Goal: Information Seeking & Learning: Learn about a topic

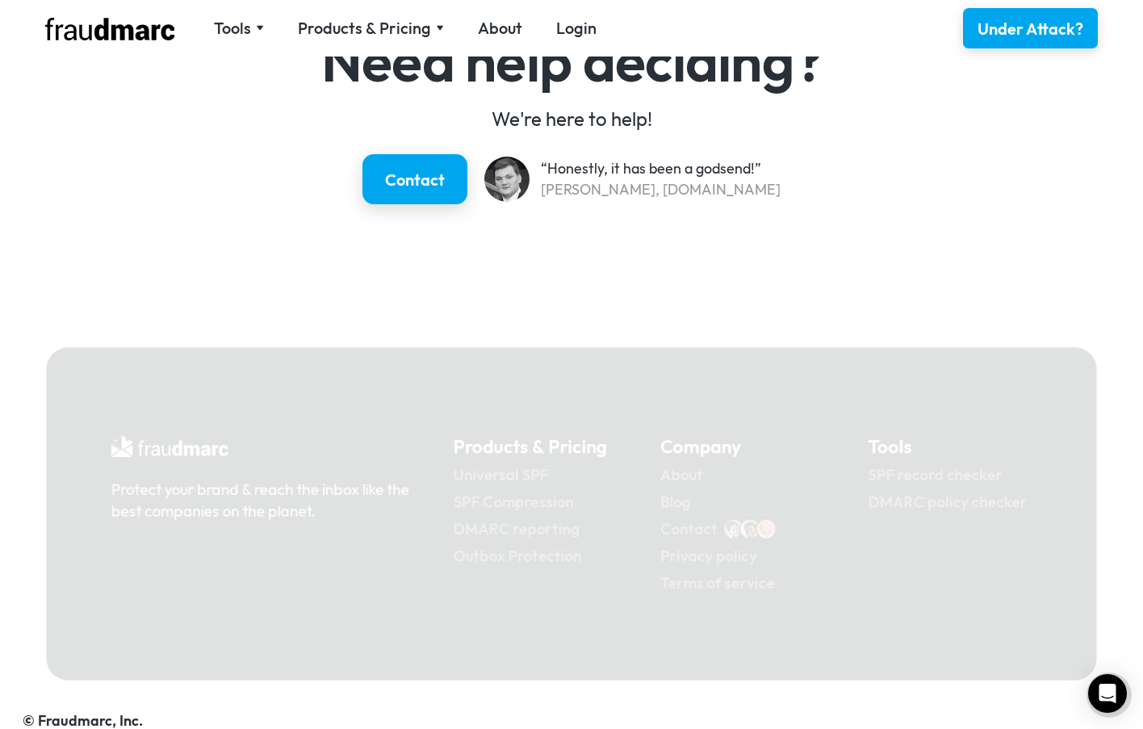
scroll to position [2409, 0]
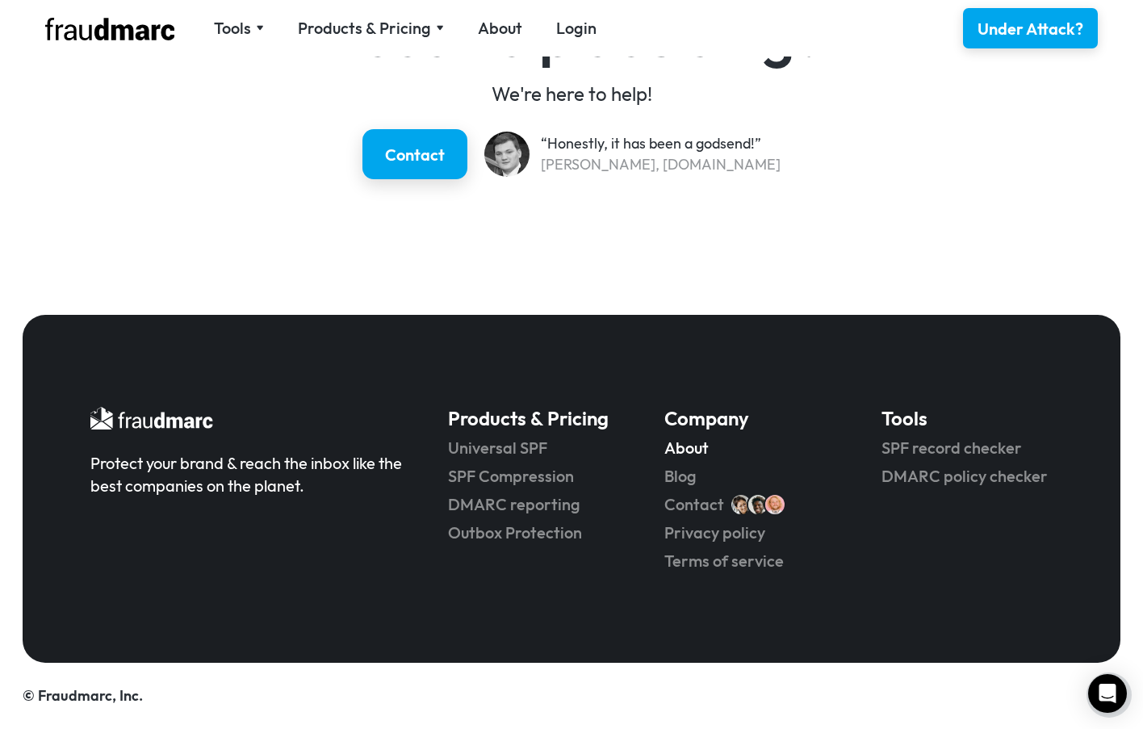
click at [693, 444] on link "About" at bounding box center [749, 448] width 171 height 23
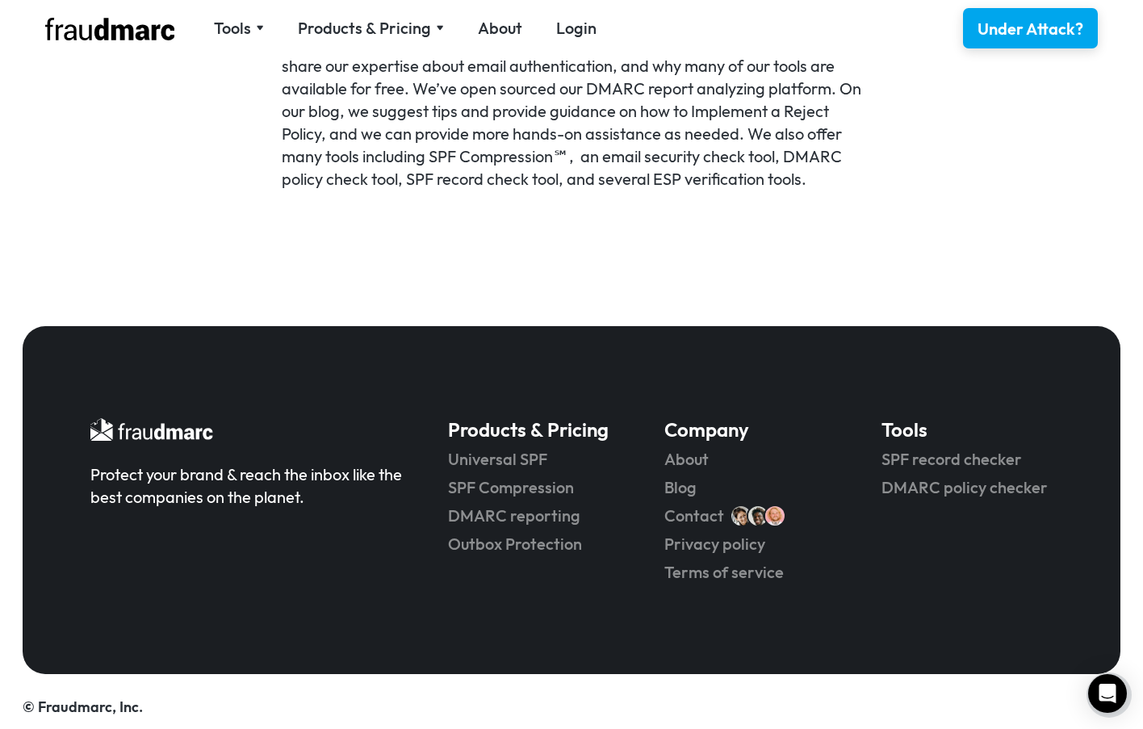
scroll to position [1179, 0]
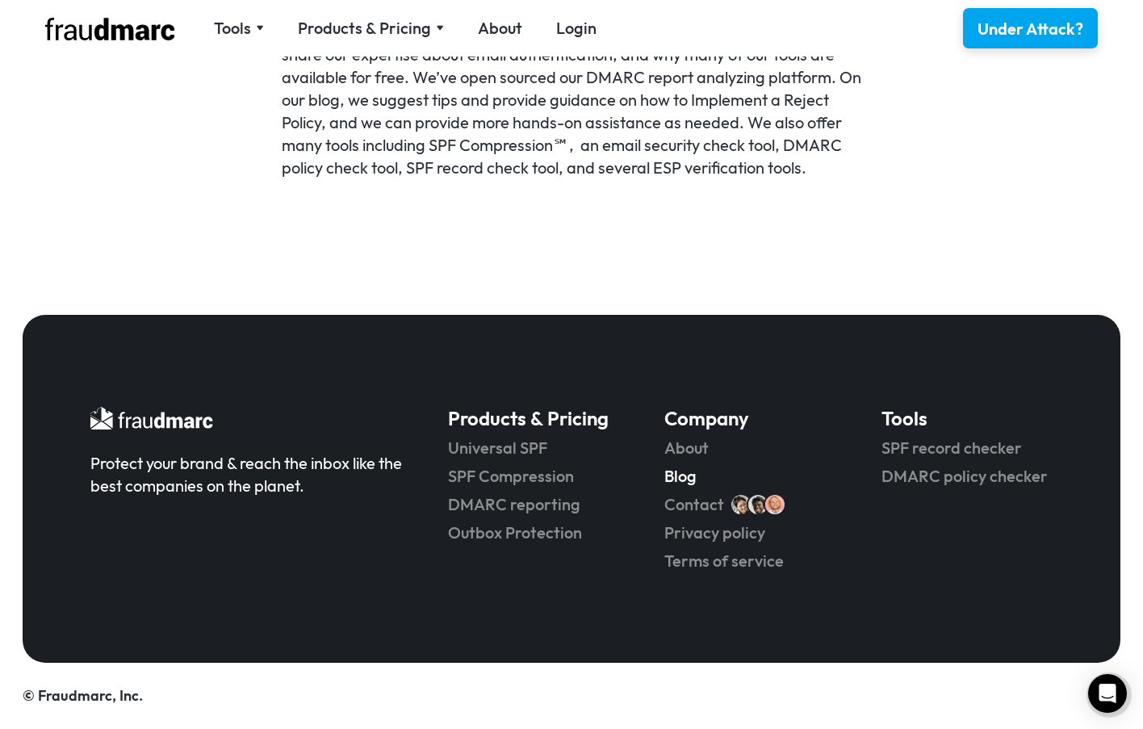
click at [680, 480] on link "Blog" at bounding box center [749, 476] width 171 height 23
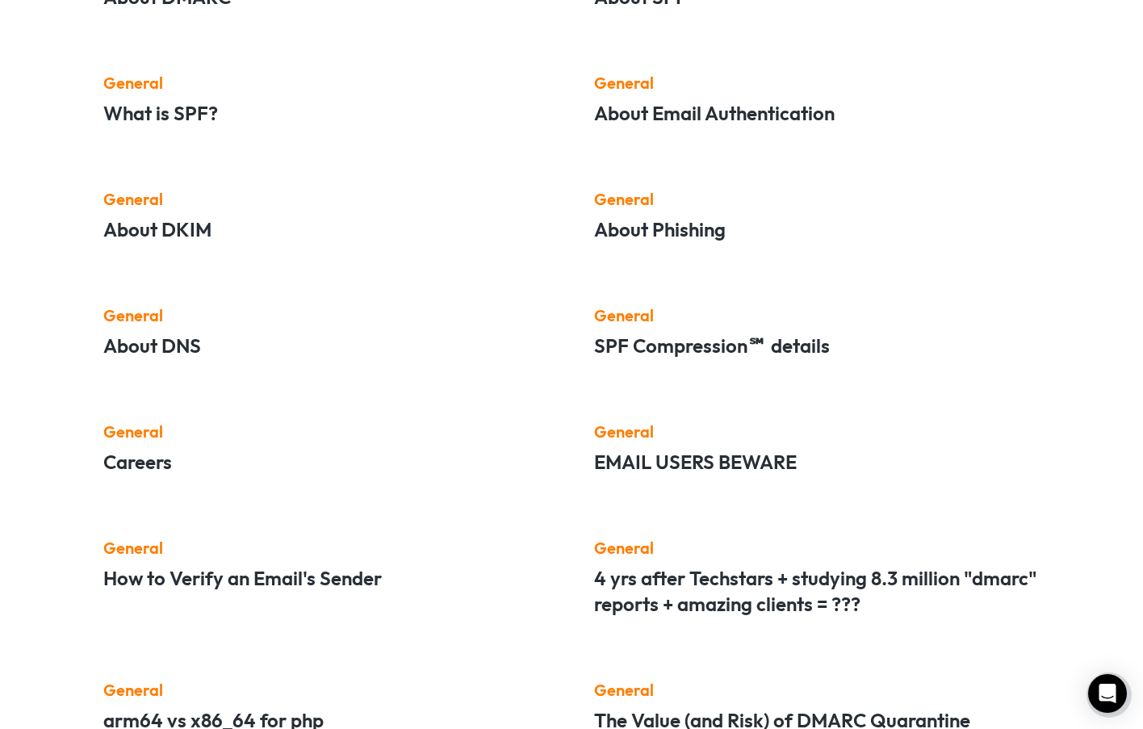
scroll to position [869, 0]
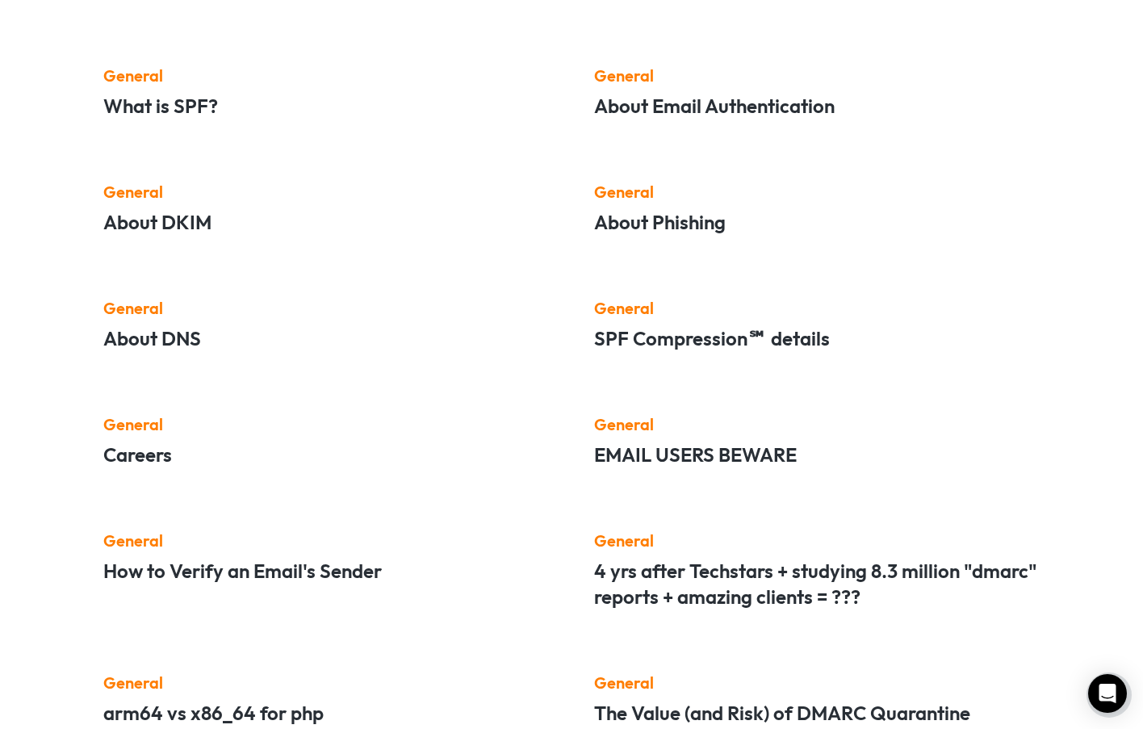
click at [697, 465] on h5 "EMAIL USERS BEWARE" at bounding box center [817, 455] width 446 height 26
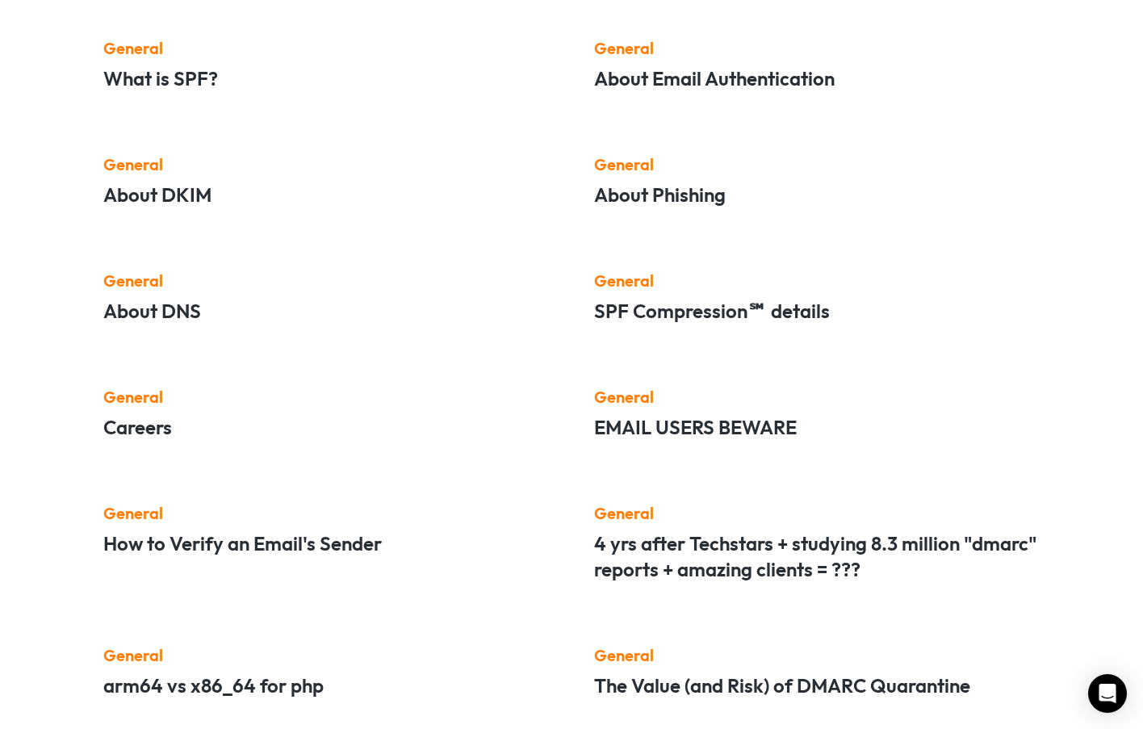
scroll to position [907, 0]
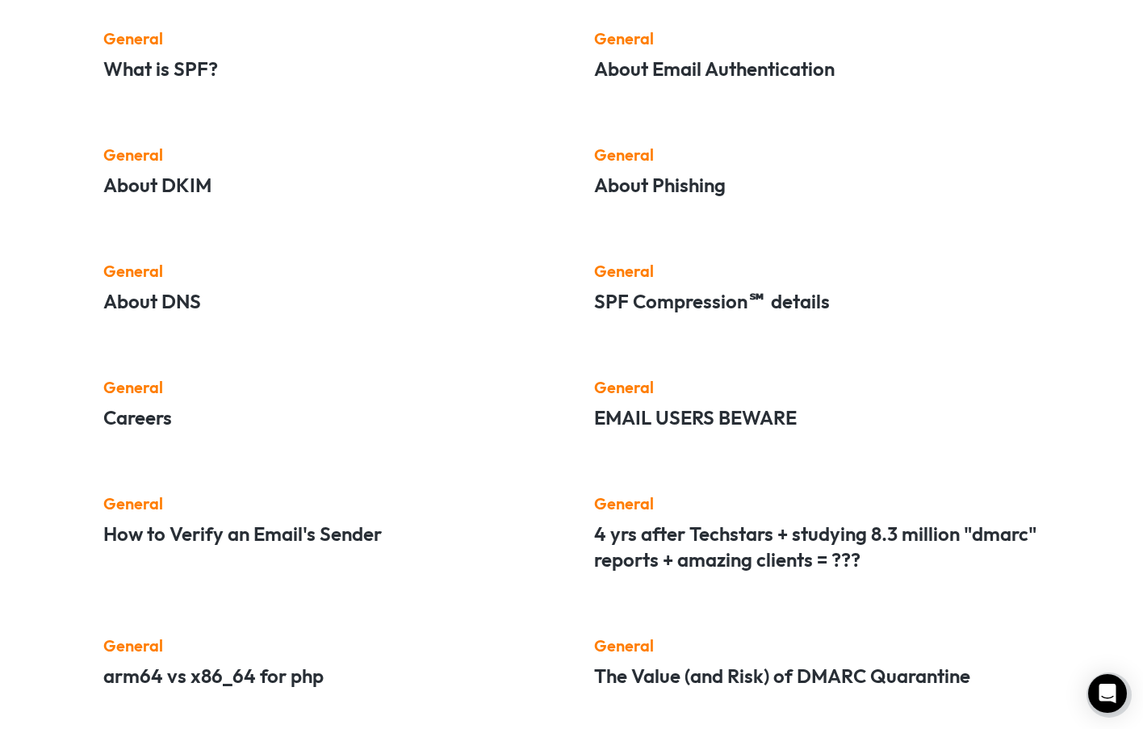
click at [659, 538] on h5 "4 yrs after Techstars + studying 8.3 million "dmarc" reports + amazing clients …" at bounding box center [817, 547] width 446 height 52
click at [662, 423] on h5 "EMAIL USERS BEWARE" at bounding box center [817, 417] width 446 height 26
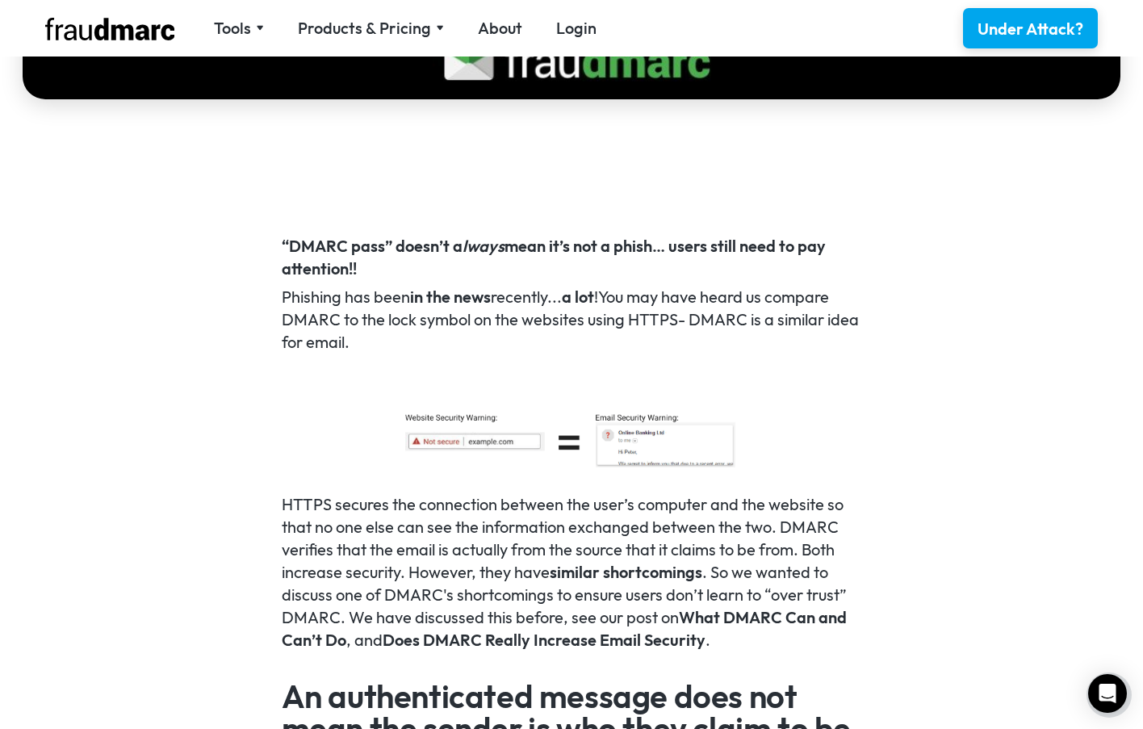
scroll to position [978, 0]
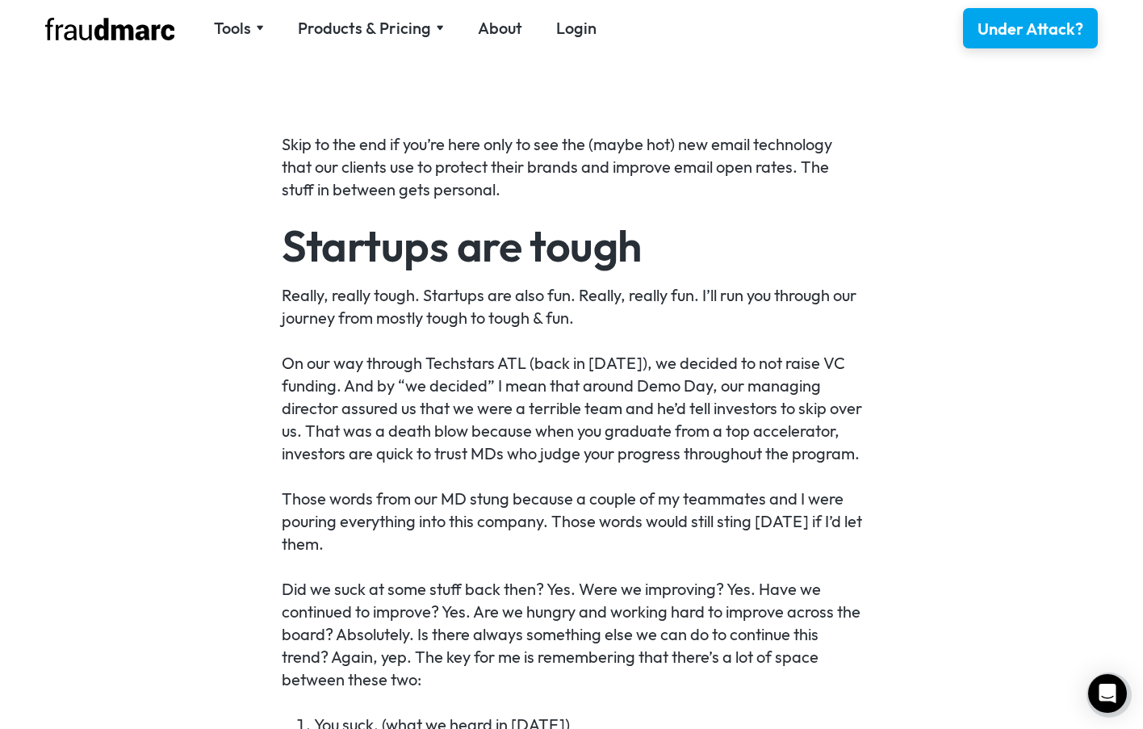
scroll to position [1175, 0]
